Goal: Task Accomplishment & Management: Manage account settings

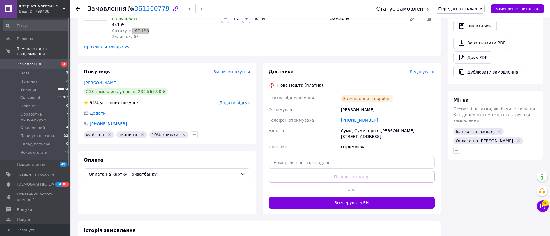
scroll to position [130, 0]
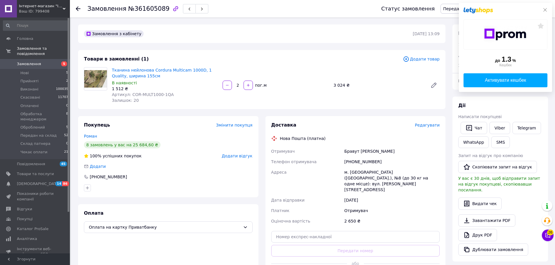
click at [544, 10] on icon at bounding box center [544, 10] width 5 height 5
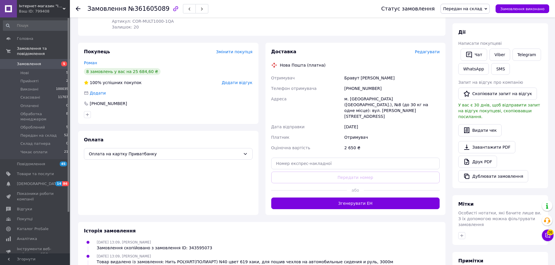
scroll to position [87, 0]
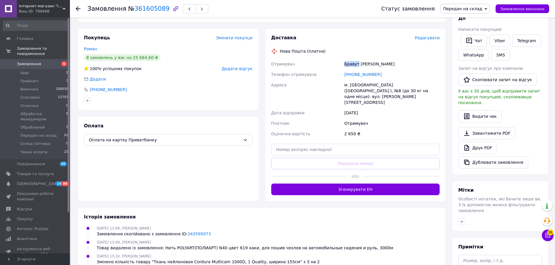
drag, startPoint x: 357, startPoint y: 63, endPoint x: 344, endPoint y: 63, distance: 13.1
click at [344, 63] on div "Бравут Роман" at bounding box center [392, 64] width 98 height 10
copy div "Бравут"
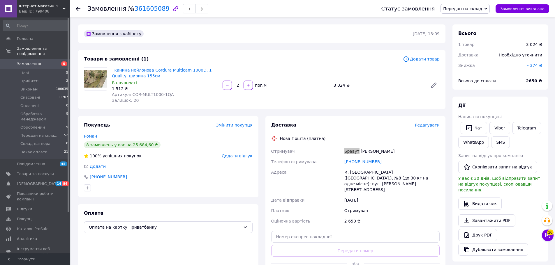
scroll to position [29, 0]
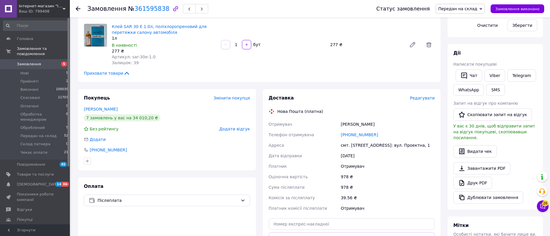
scroll to position [175, 0]
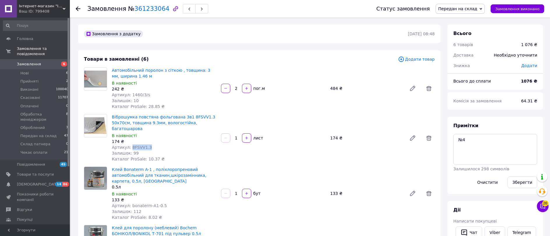
drag, startPoint x: 147, startPoint y: 140, endPoint x: 129, endPoint y: 138, distance: 18.1
click at [129, 144] on div "Артикул: 8FSVV1.3" at bounding box center [164, 147] width 105 height 6
copy span "8FSVV1.3"
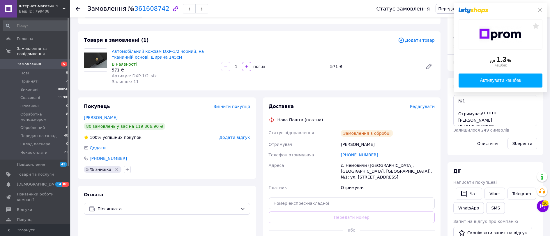
scroll to position [29, 0]
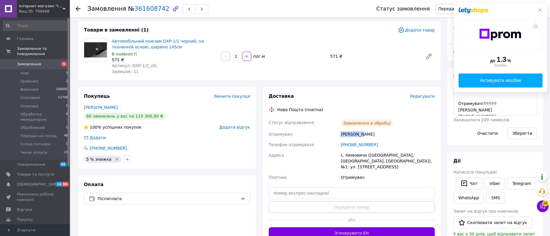
drag, startPoint x: 359, startPoint y: 135, endPoint x: 340, endPoint y: 132, distance: 18.8
click at [340, 132] on div "Стельмах Марія" at bounding box center [388, 134] width 96 height 10
copy div "Стельмах"
drag, startPoint x: 368, startPoint y: 134, endPoint x: 360, endPoint y: 135, distance: 8.2
click at [360, 135] on div "Стельмах Марія" at bounding box center [388, 134] width 96 height 10
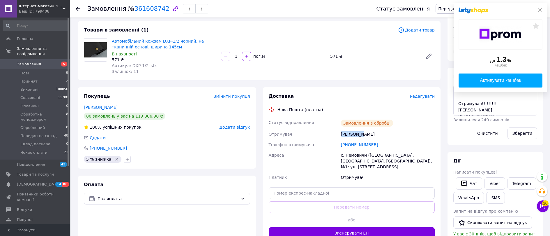
copy div "Марія"
drag, startPoint x: 382, startPoint y: 144, endPoint x: 340, endPoint y: 145, distance: 41.6
click at [340, 145] on div "+380982773524" at bounding box center [388, 144] width 96 height 10
copy link "+380982773524"
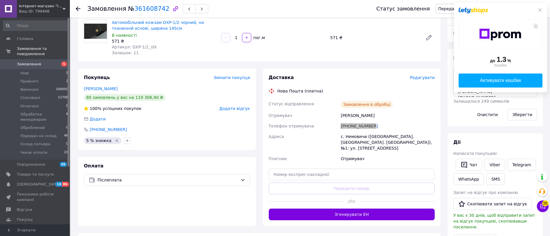
scroll to position [58, 0]
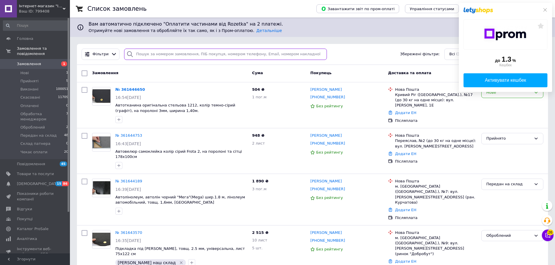
click at [174, 53] on input "search" at bounding box center [225, 54] width 203 height 11
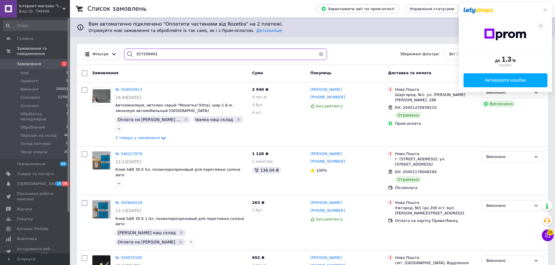
type input "357209491"
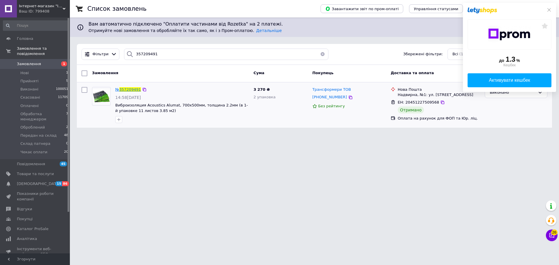
click at [126, 90] on span "357209491" at bounding box center [130, 89] width 22 height 4
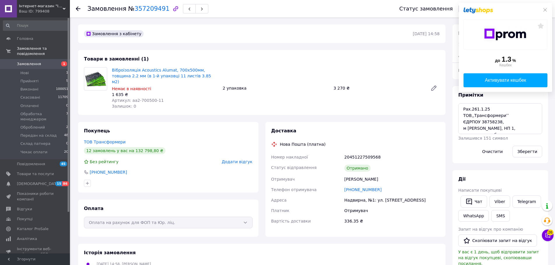
click at [413, 33] on time "14.08.2025 | 14:58" at bounding box center [426, 33] width 27 height 5
drag, startPoint x: 412, startPoint y: 33, endPoint x: 375, endPoint y: 29, distance: 36.9
click at [375, 29] on div "Замовлення з кабінету" at bounding box center [248, 33] width 330 height 9
drag, startPoint x: 411, startPoint y: 34, endPoint x: 404, endPoint y: 31, distance: 8.3
click at [404, 31] on div "Замовлення з кабінету 14.08.2025 | 14:58" at bounding box center [261, 33] width 357 height 7
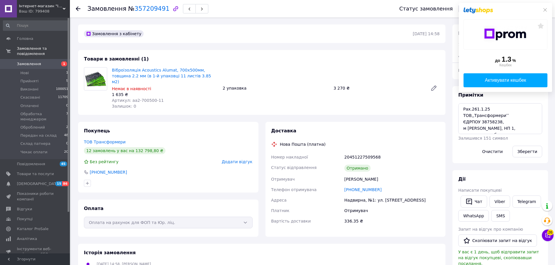
click at [401, 52] on div "Товари в замовленні (1) Віброізоляція Acoustics Alumat, 700х500мм, товщина 2.2 …" at bounding box center [261, 82] width 367 height 65
click at [433, 86] on icon at bounding box center [433, 88] width 5 height 5
click at [434, 86] on icon at bounding box center [433, 88] width 5 height 5
click at [545, 8] on icon at bounding box center [544, 10] width 5 height 5
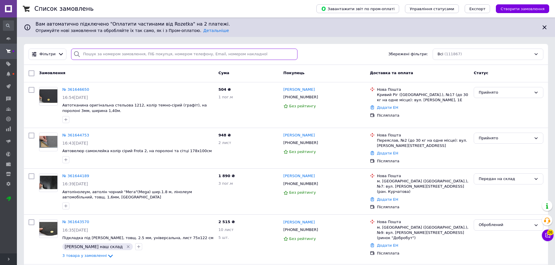
click at [157, 55] on input "search" at bounding box center [184, 54] width 226 height 11
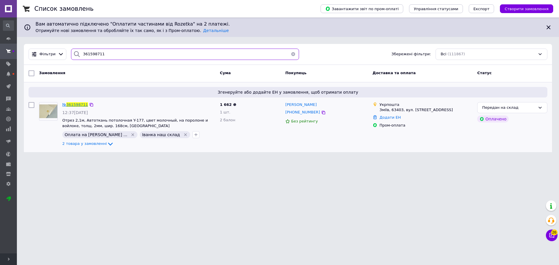
type input "361598711"
click at [73, 104] on span "361598711" at bounding box center [77, 104] width 22 height 4
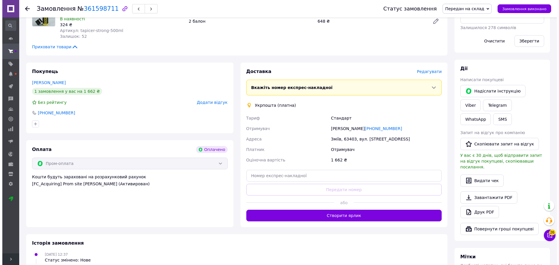
scroll to position [262, 0]
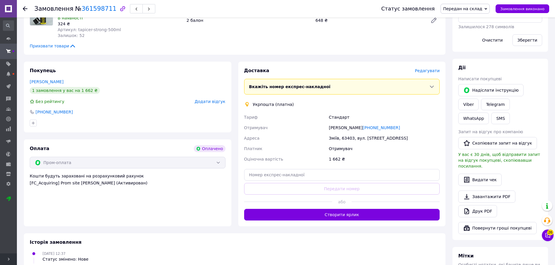
click at [432, 68] on span "Редагувати" at bounding box center [427, 70] width 25 height 5
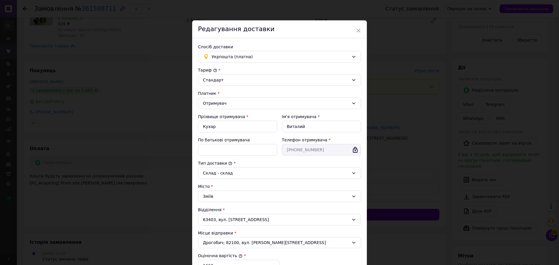
scroll to position [87, 0]
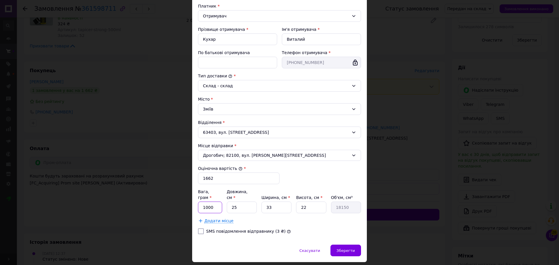
click at [215, 202] on input "1000" at bounding box center [210, 208] width 24 height 12
type input "1"
type input "2700"
type input "1"
type input "726"
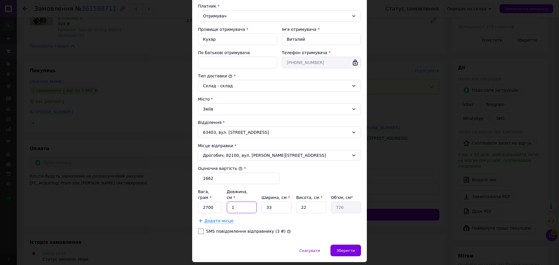
type input "17"
type input "12342"
type input "178"
type input "129228"
type input "178"
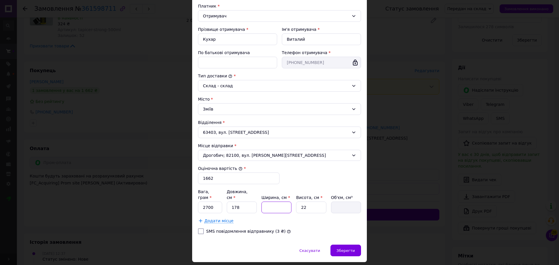
type input "8"
type input "31328"
type input "8"
type input "11392"
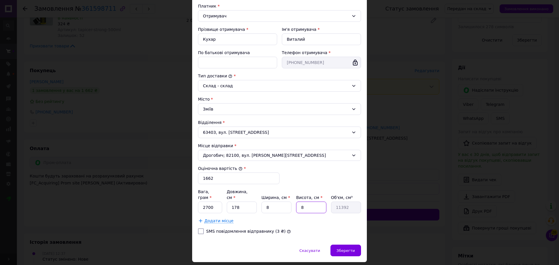
type input "8"
click at [219, 219] on span "Додати місце" at bounding box center [218, 221] width 29 height 5
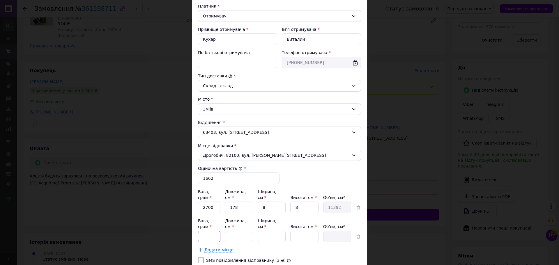
click at [212, 231] on input "Вага, грам *" at bounding box center [209, 237] width 22 height 12
type input "1100"
type input "26"
type input "15"
type input "9"
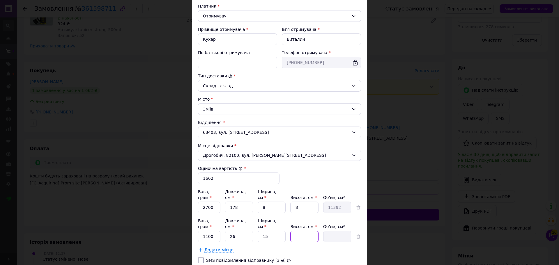
type input "3510"
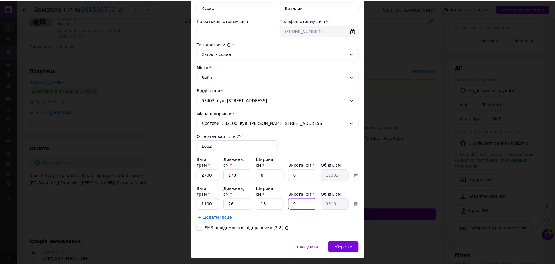
scroll to position [122, 0]
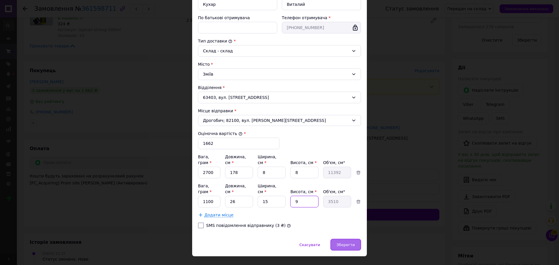
type input "9"
click at [350, 243] on span "Зберегти" at bounding box center [346, 245] width 18 height 4
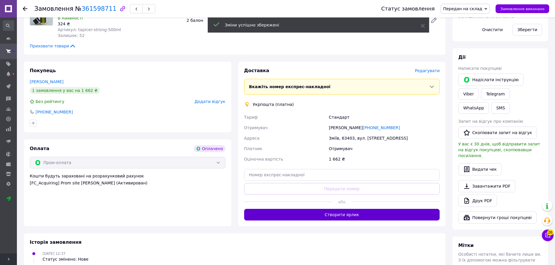
click at [350, 209] on button "Створити ярлик" at bounding box center [342, 215] width 196 height 12
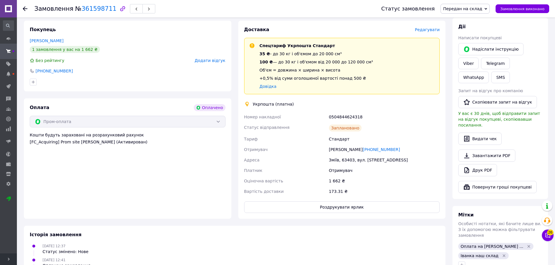
scroll to position [320, 0]
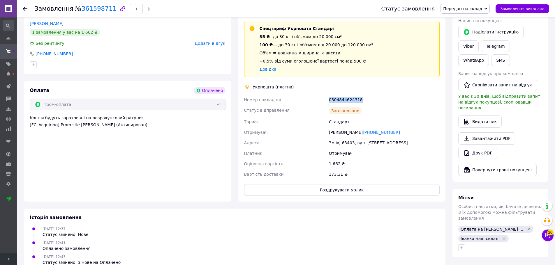
drag, startPoint x: 358, startPoint y: 87, endPoint x: 327, endPoint y: 86, distance: 31.2
click at [327, 95] on div "Номер накладної 0504844624318 Статус відправлення Заплановано Тариф Стандарт От…" at bounding box center [342, 137] width 198 height 85
copy div "Номер накладної 0504844624318"
click at [320, 184] on button "Роздрукувати ярлик" at bounding box center [342, 190] width 196 height 12
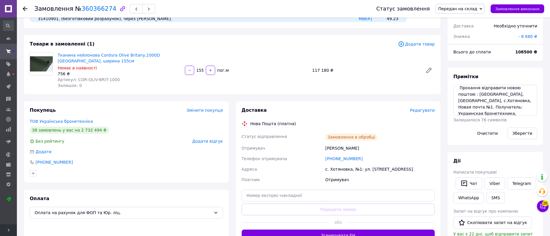
scroll to position [29, 0]
drag, startPoint x: 475, startPoint y: 106, endPoint x: 459, endPoint y: 107, distance: 16.1
click at [459, 107] on textarea "Рах.06.25 На основі Рах.260.25 Прохання відправити новою поштою : Киевская обл.…" at bounding box center [495, 100] width 84 height 31
drag, startPoint x: 506, startPoint y: 100, endPoint x: 459, endPoint y: 101, distance: 47.5
click at [459, 101] on textarea "Рах.06.25 На основі Рах.260.25 Прохання відправити новою поштою : Киевская обл.…" at bounding box center [495, 100] width 84 height 31
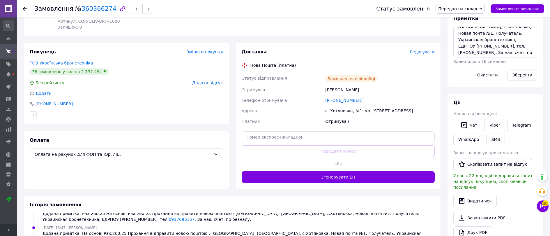
scroll to position [32, 0]
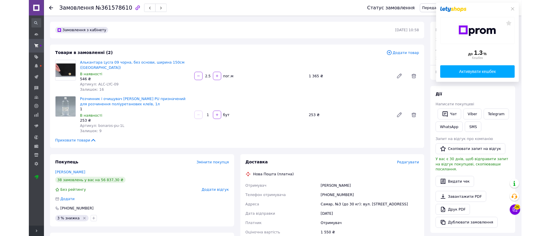
scroll to position [38, 0]
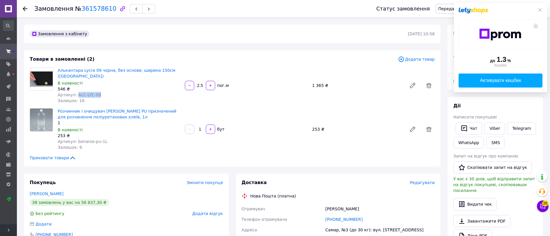
drag, startPoint x: 105, startPoint y: 96, endPoint x: 75, endPoint y: 92, distance: 30.2
click at [75, 92] on div "Артикул: ALC-LYC-09" at bounding box center [119, 95] width 123 height 6
copy span "ALC-LYC-09"
click at [540, 10] on icon at bounding box center [539, 9] width 3 height 3
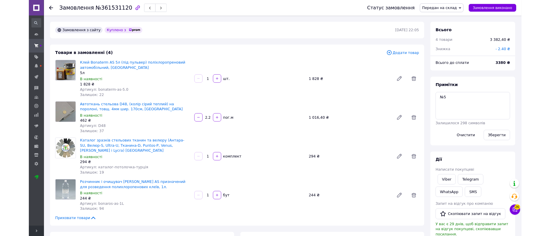
scroll to position [75, 0]
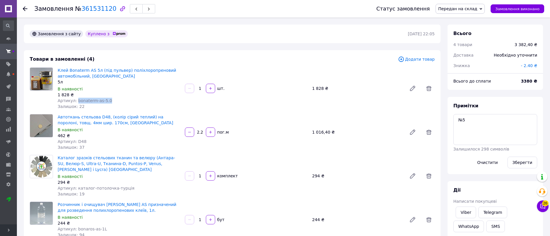
drag, startPoint x: 108, startPoint y: 98, endPoint x: 76, endPoint y: 100, distance: 32.4
click at [76, 100] on div "Артикул: bonaterm-as-5.0" at bounding box center [119, 101] width 123 height 6
copy span "bonaterm-as-5.0"
drag, startPoint x: 86, startPoint y: 139, endPoint x: 75, endPoint y: 140, distance: 11.1
click at [74, 139] on div "Артикул: D48" at bounding box center [119, 141] width 123 height 6
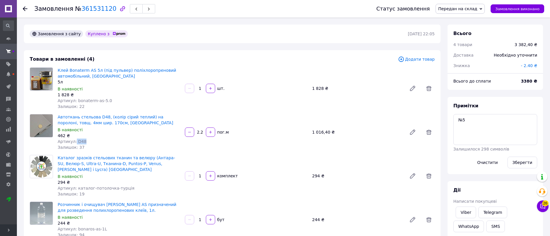
copy span "D48"
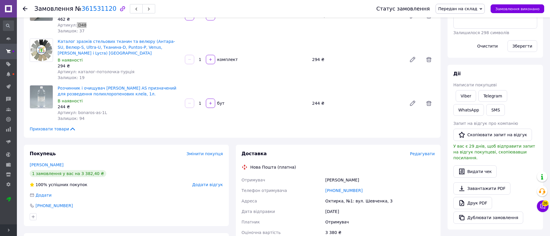
scroll to position [116, 0]
drag, startPoint x: 126, startPoint y: 64, endPoint x: 75, endPoint y: 62, distance: 50.7
click at [75, 68] on div "Артикул: каталог-потолочка-турція" at bounding box center [119, 71] width 123 height 6
copy span "каталог-потолочка-турція"
drag, startPoint x: 103, startPoint y: 106, endPoint x: 75, endPoint y: 106, distance: 28.2
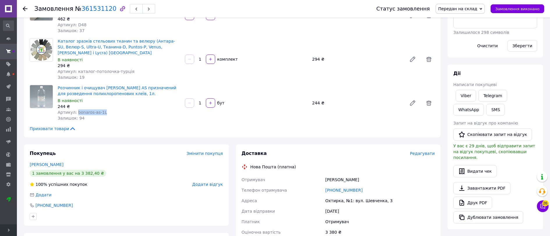
click at [75, 109] on div "Артикул: bonaros-as-1L" at bounding box center [119, 112] width 123 height 6
copy span "bonaros-as-1L"
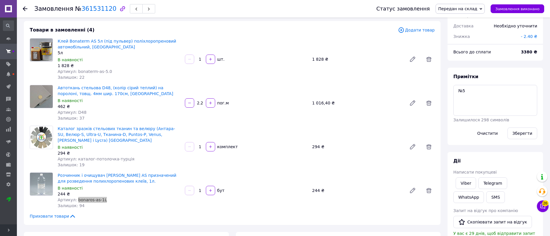
scroll to position [0, 0]
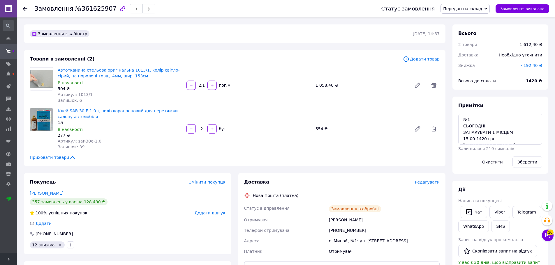
scroll to position [5, 0]
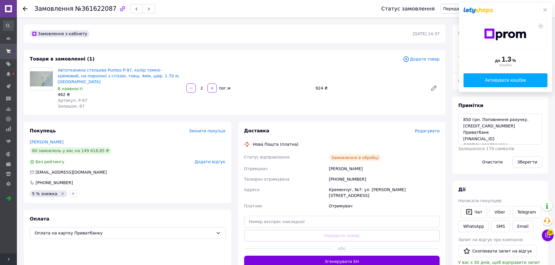
click at [543, 8] on icon at bounding box center [544, 10] width 5 height 5
